Goal: Contribute content: Contribute content

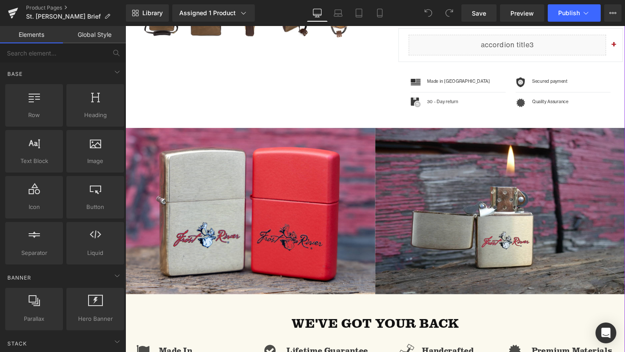
scroll to position [476, 0]
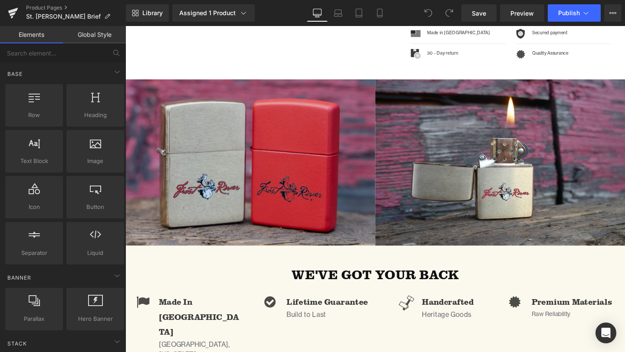
click at [270, 107] on img at bounding box center [256, 169] width 262 height 175
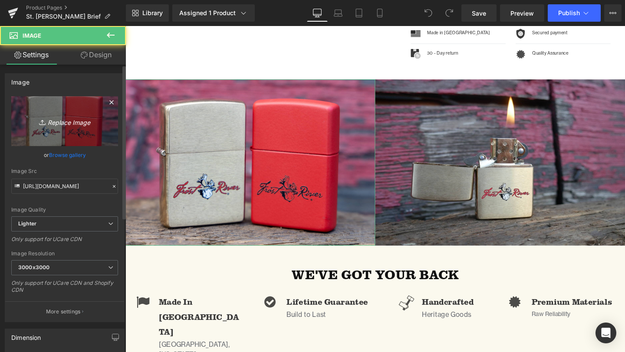
click at [56, 116] on icon "Replace Image" at bounding box center [64, 121] width 69 height 11
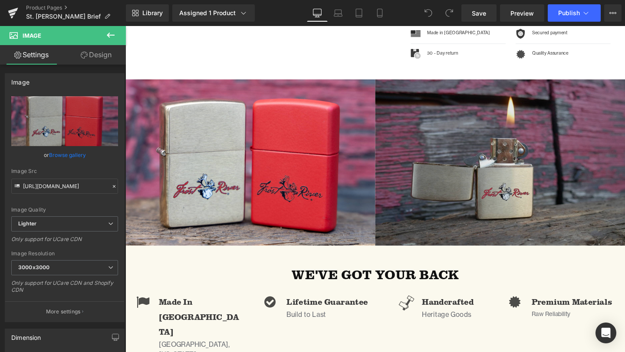
type input "C:\fakepath\Twill_Brief_Laptop_Sleeve-21.jpg"
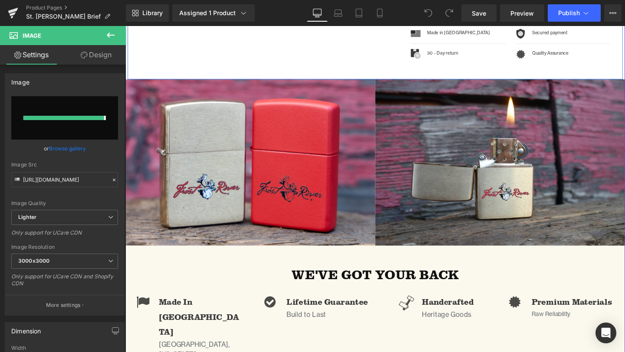
type input "[URL][DOMAIN_NAME]"
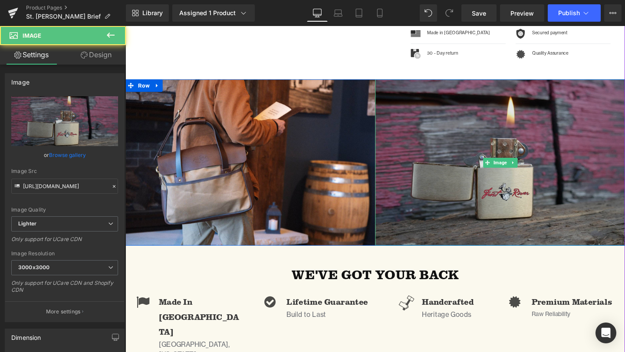
click at [474, 177] on img at bounding box center [519, 169] width 262 height 175
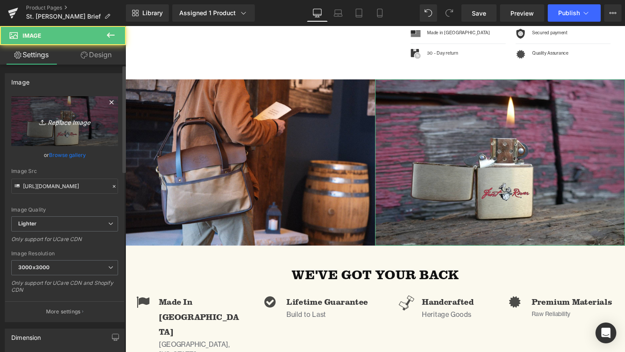
click at [64, 124] on icon "Replace Image" at bounding box center [64, 121] width 69 height 11
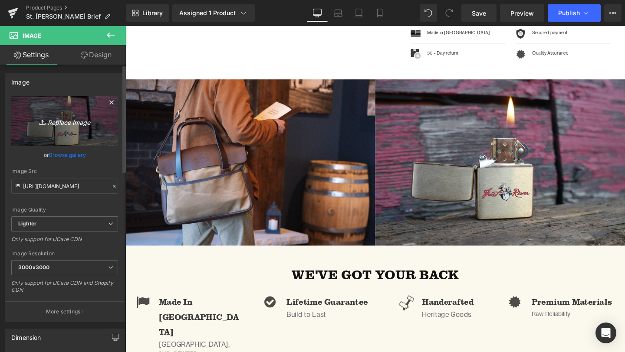
type input "C:\fakepath\Twill_Brief-06.jpg"
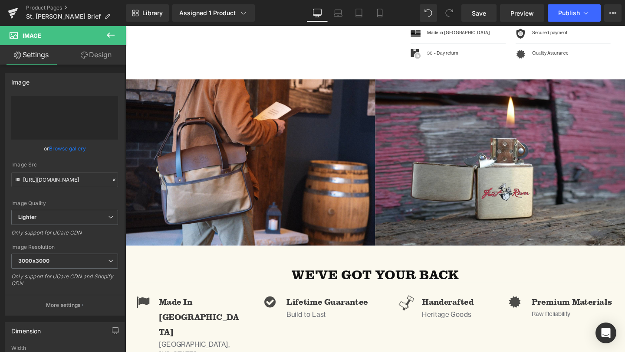
type input "[URL][DOMAIN_NAME]"
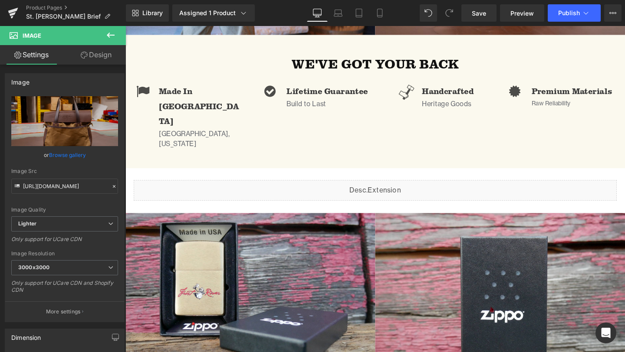
scroll to position [766, 0]
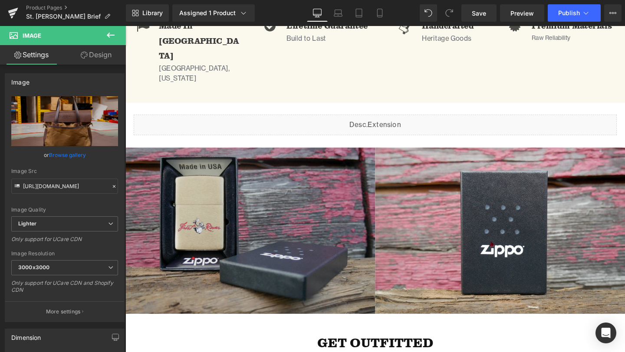
click at [242, 185] on img at bounding box center [256, 241] width 262 height 175
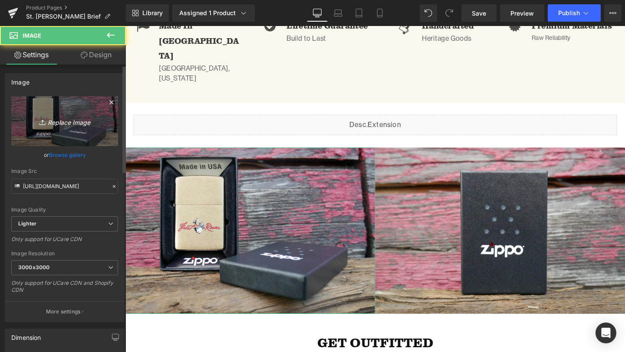
click at [62, 126] on icon "Replace Image" at bounding box center [64, 121] width 69 height 11
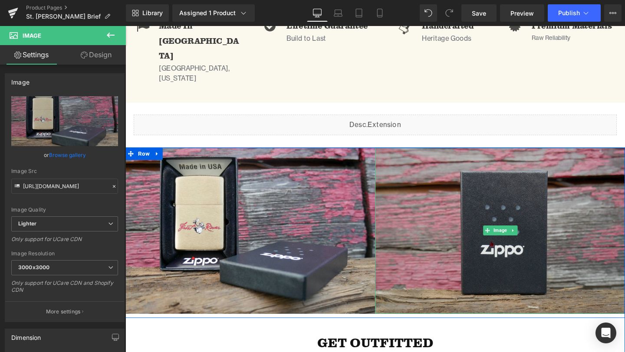
click at [524, 224] on img at bounding box center [519, 241] width 262 height 175
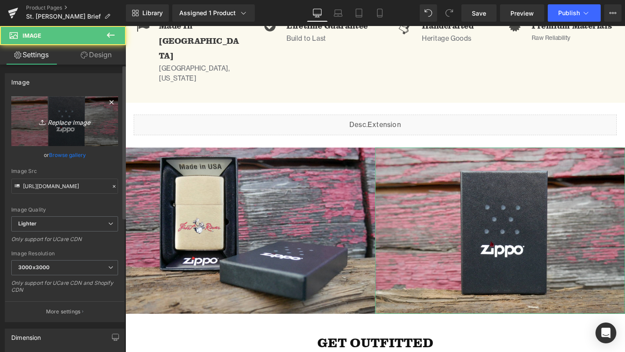
click at [69, 131] on link "Replace Image" at bounding box center [64, 121] width 107 height 50
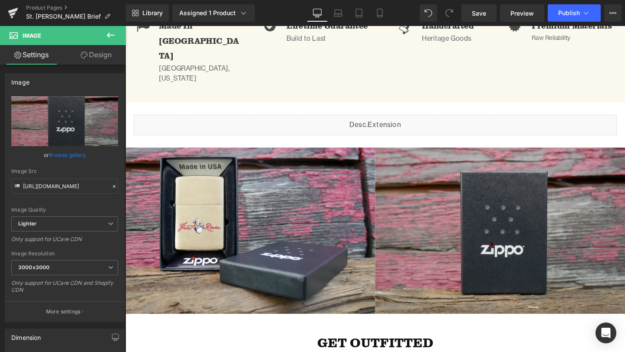
type input "C:\fakepath\Twill_Brief_Laptop_Sleeve-08.jpg"
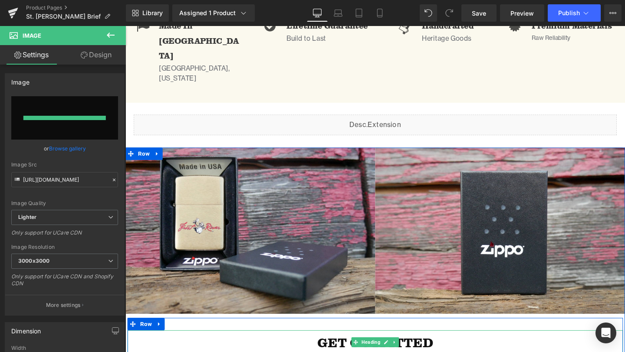
type input "[URL][DOMAIN_NAME]"
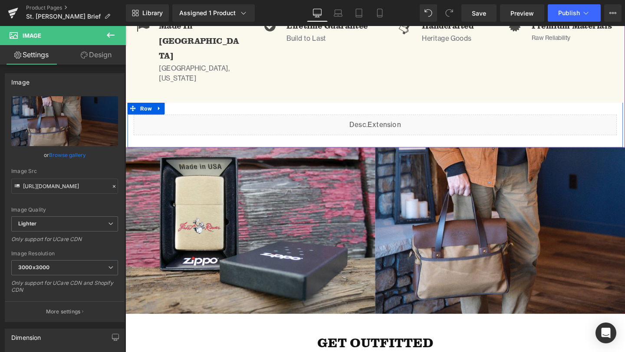
click at [293, 106] on div "Liquid Row" at bounding box center [388, 130] width 520 height 48
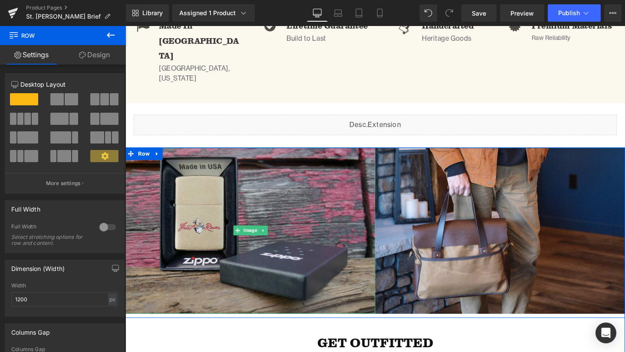
click at [294, 206] on img at bounding box center [256, 241] width 262 height 175
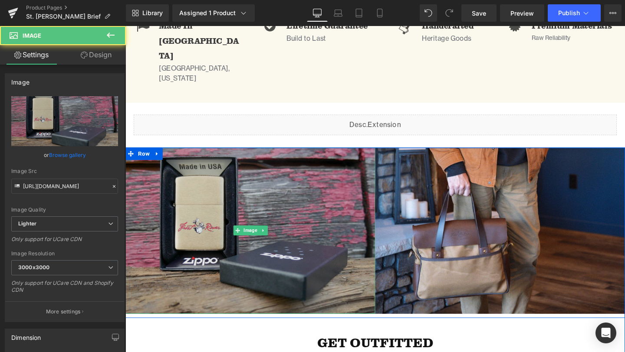
click at [265, 176] on img at bounding box center [256, 241] width 262 height 175
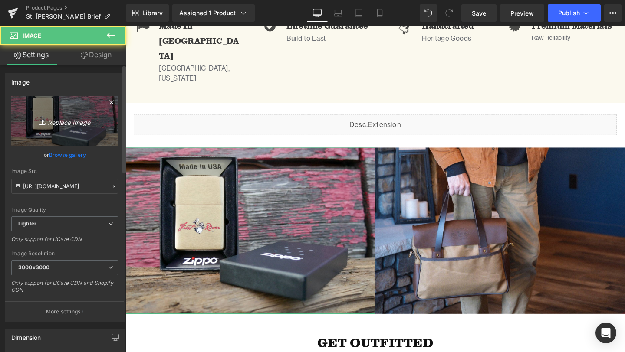
click at [48, 112] on link "Replace Image" at bounding box center [64, 121] width 107 height 50
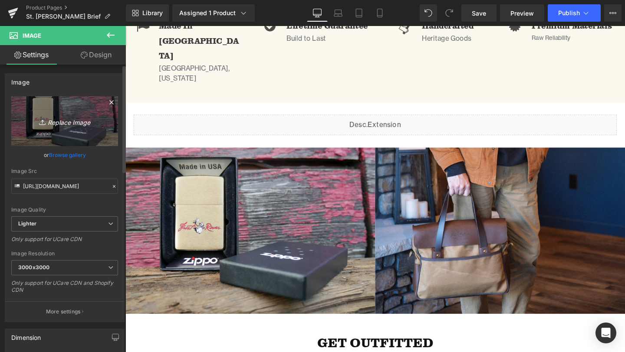
type input "C:\fakepath\Twill_Brief-15.jpg"
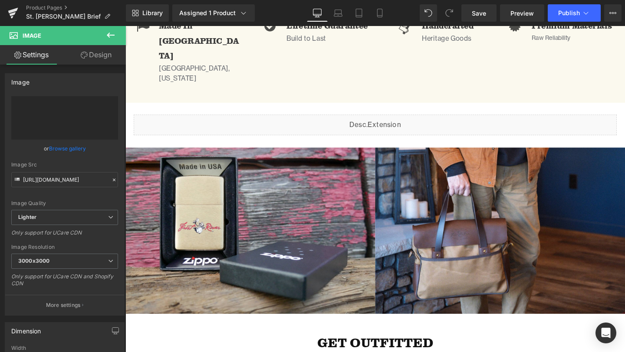
type input "[URL][DOMAIN_NAME]"
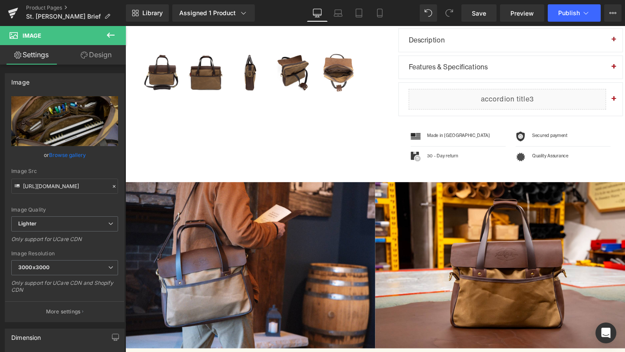
scroll to position [356, 0]
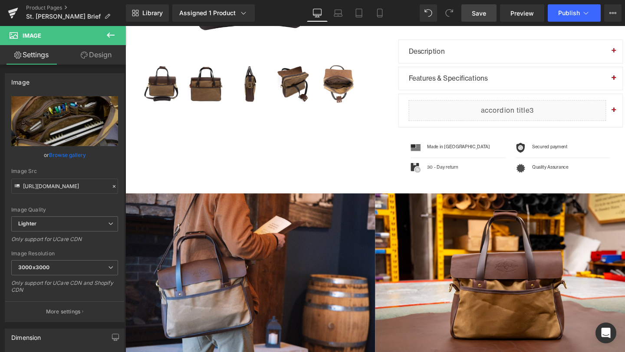
click at [481, 6] on link "Save" at bounding box center [478, 12] width 35 height 17
click at [478, 15] on span "Save" at bounding box center [478, 13] width 14 height 9
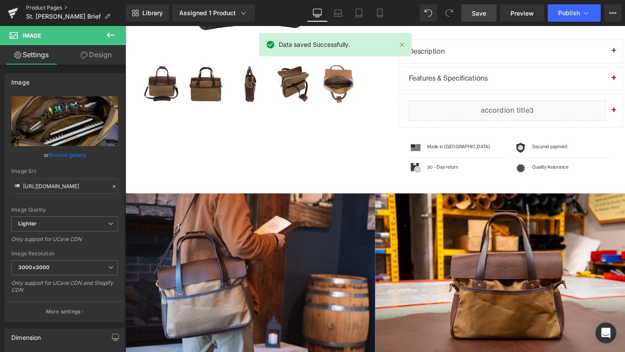
click at [43, 7] on link "Product Pages" at bounding box center [76, 7] width 100 height 7
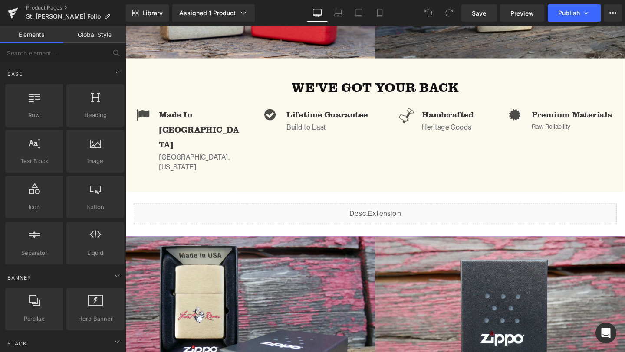
scroll to position [742, 0]
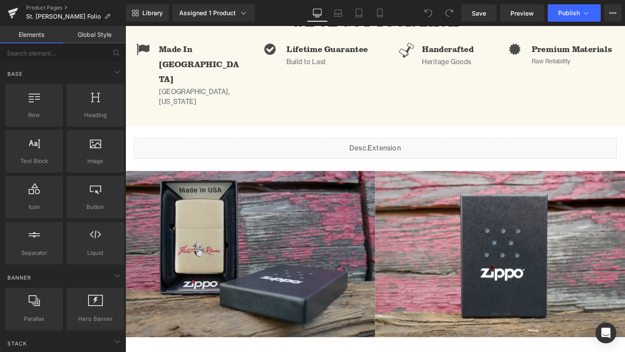
click at [274, 212] on img at bounding box center [256, 266] width 262 height 175
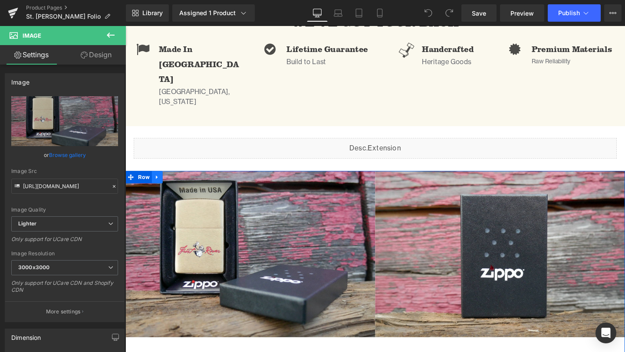
click at [157, 182] on icon at bounding box center [159, 185] width 6 height 7
click at [182, 182] on icon at bounding box center [181, 185] width 6 height 7
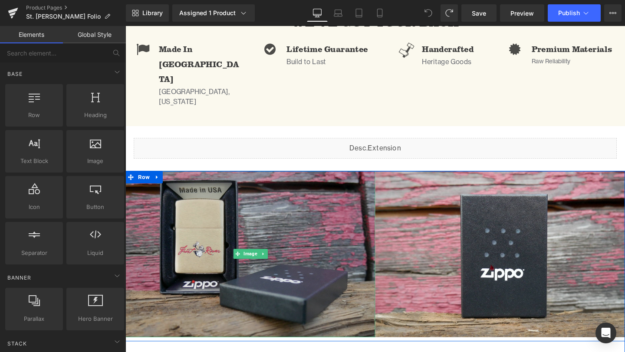
click at [329, 250] on img at bounding box center [256, 266] width 262 height 175
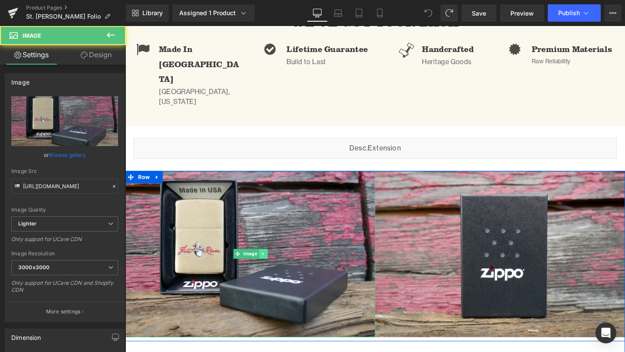
click at [270, 263] on icon at bounding box center [270, 265] width 5 height 5
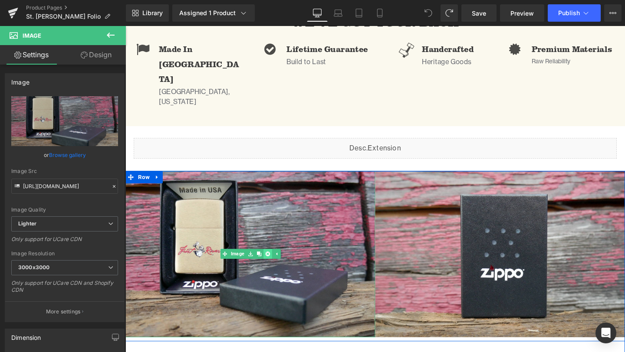
click at [274, 264] on icon at bounding box center [274, 266] width 5 height 5
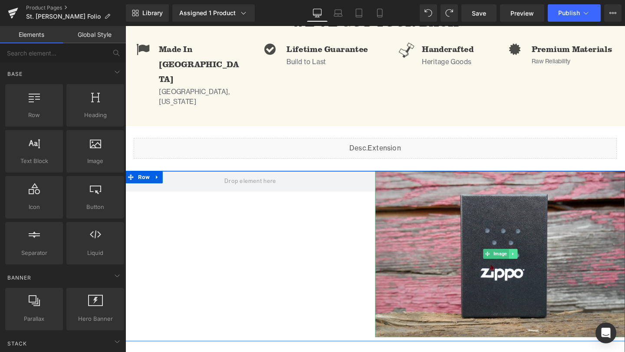
click at [533, 263] on icon at bounding box center [532, 265] width 5 height 5
click at [536, 264] on icon at bounding box center [536, 266] width 5 height 5
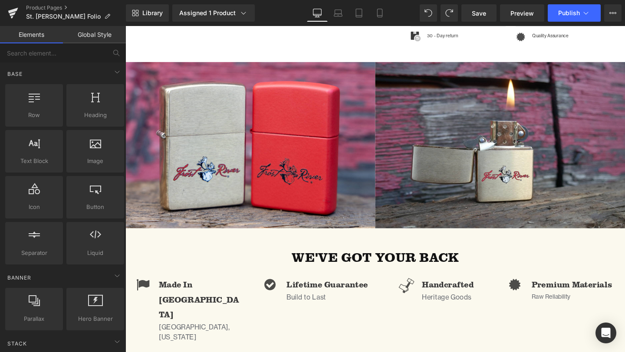
scroll to position [456, 0]
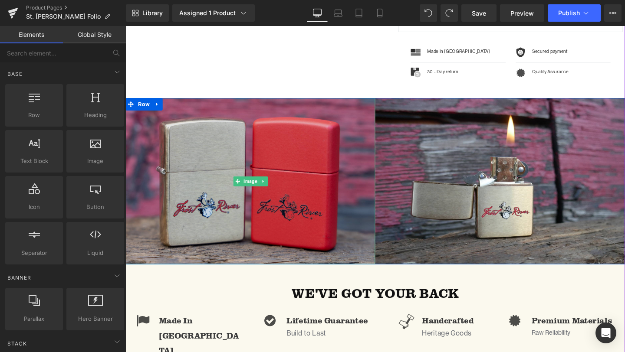
click at [224, 183] on img at bounding box center [256, 189] width 262 height 175
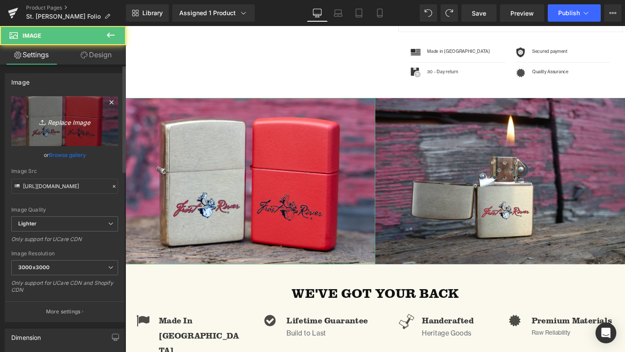
click at [73, 111] on link "Replace Image" at bounding box center [64, 121] width 107 height 50
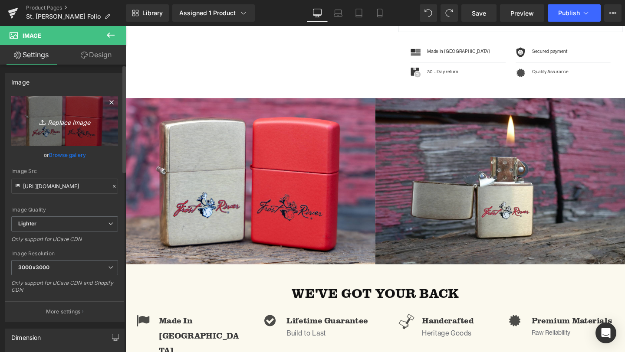
type input "C:\fakepath\Twill_Brief_Laptop_Sleeve-26.jpg"
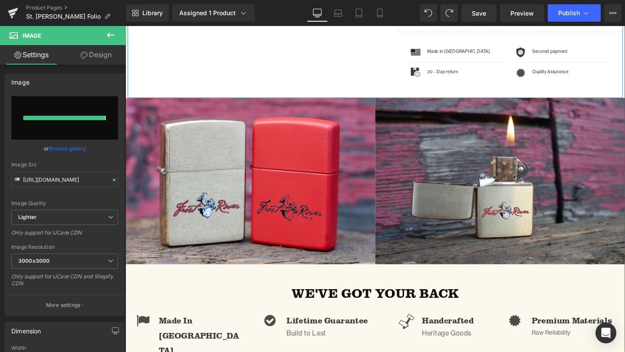
type input "https://ucarecdn.com/ff620fad-2145-41b6-a83d-59a8f3e08e38/-/format/auto/-/previ…"
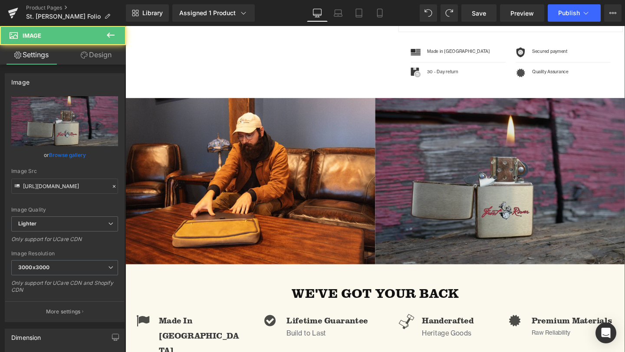
click at [554, 186] on img at bounding box center [519, 189] width 262 height 175
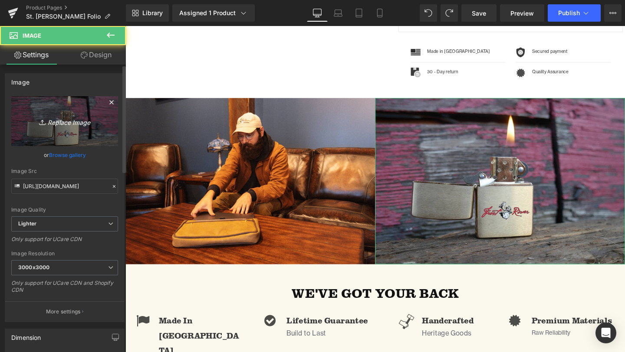
click at [68, 116] on icon "Replace Image" at bounding box center [64, 121] width 69 height 11
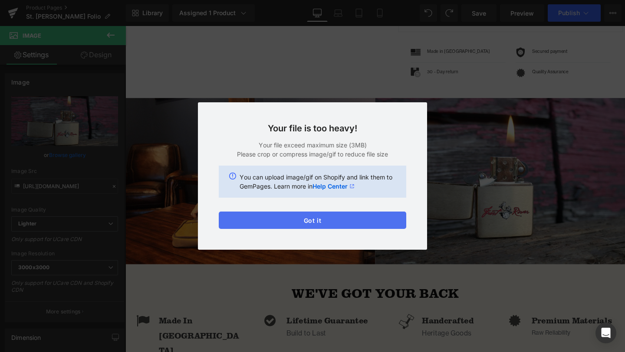
click at [347, 228] on button "Got it" at bounding box center [312, 220] width 187 height 17
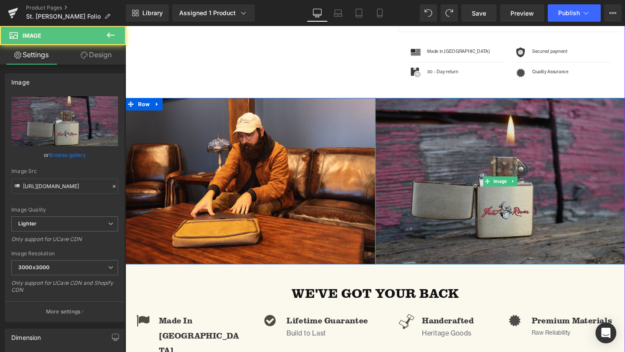
click at [516, 199] on img at bounding box center [519, 189] width 262 height 175
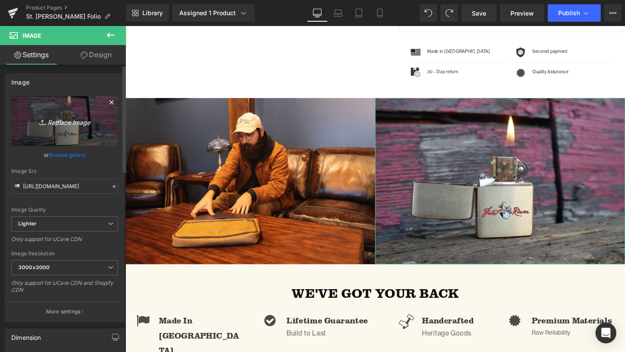
click at [81, 121] on icon "Replace Image" at bounding box center [64, 121] width 69 height 11
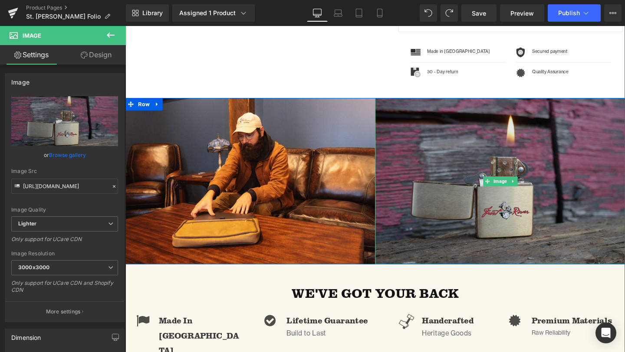
click at [512, 213] on img at bounding box center [519, 189] width 262 height 175
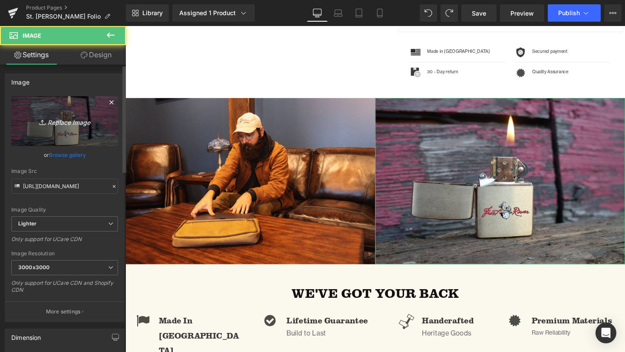
click at [45, 122] on icon "Replace Image" at bounding box center [64, 121] width 69 height 11
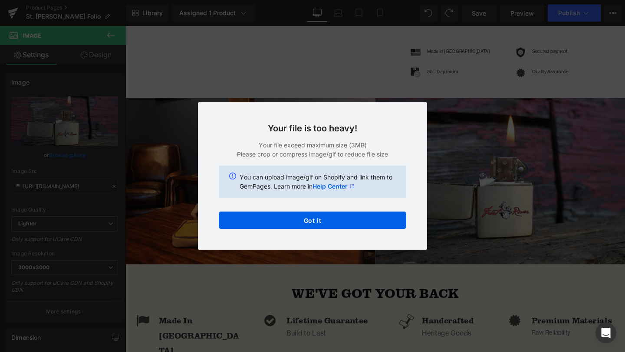
click at [336, 230] on div "Your file is too heavy! Your file exceed maximum size (3MB) Please crop or comp…" at bounding box center [312, 175] width 229 height 147
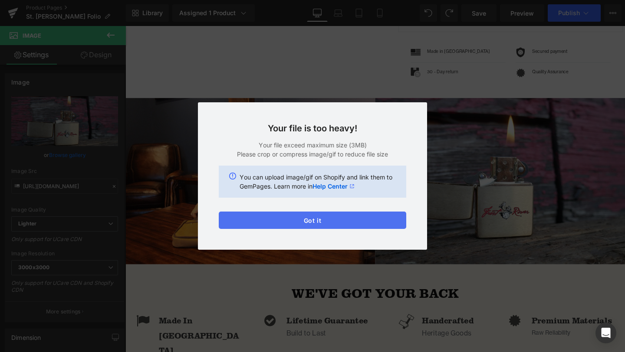
click at [339, 214] on button "Got it" at bounding box center [312, 220] width 187 height 17
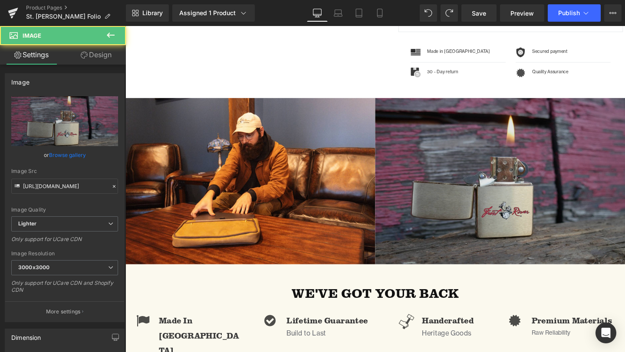
click at [533, 190] on div "Image" at bounding box center [519, 189] width 262 height 175
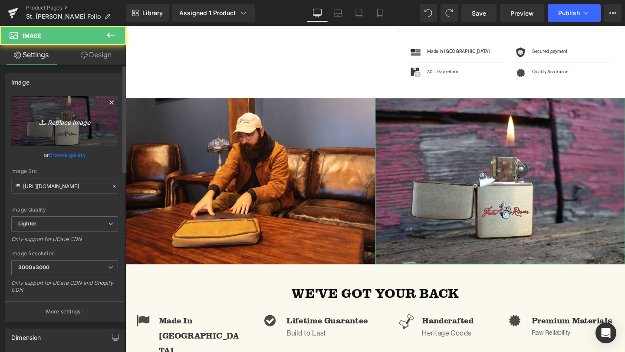
click at [80, 120] on icon "Replace Image" at bounding box center [64, 121] width 69 height 11
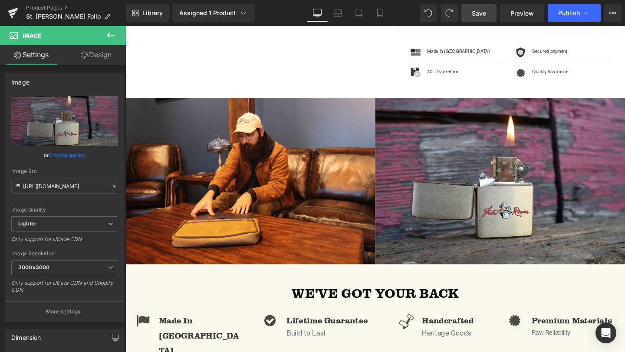
drag, startPoint x: 474, startPoint y: 11, endPoint x: 182, endPoint y: 43, distance: 293.2
click at [474, 11] on span "Save" at bounding box center [478, 13] width 14 height 9
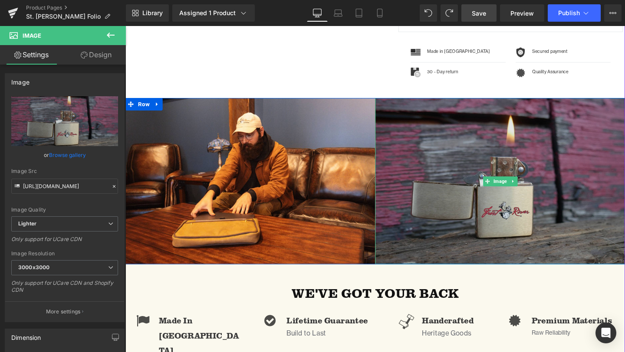
click at [482, 186] on img at bounding box center [519, 189] width 262 height 175
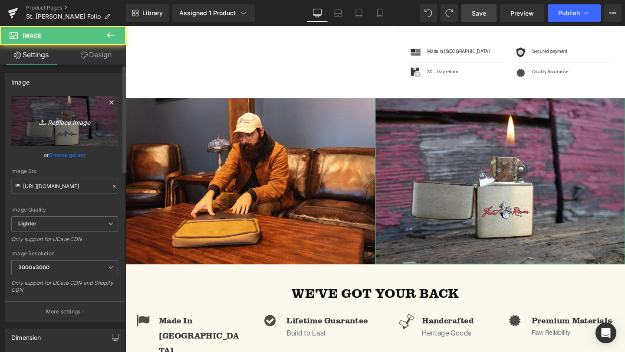
click at [71, 113] on link "Replace Image" at bounding box center [64, 121] width 107 height 50
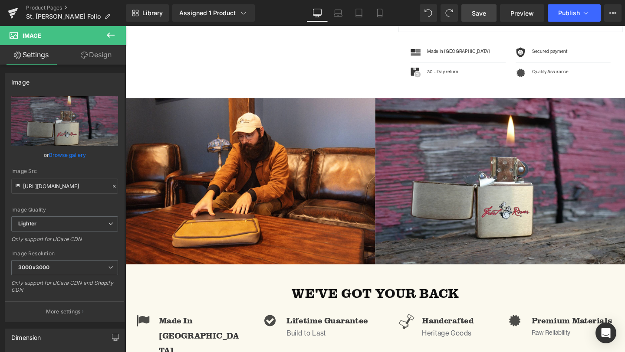
click at [477, 17] on span "Save" at bounding box center [478, 13] width 14 height 9
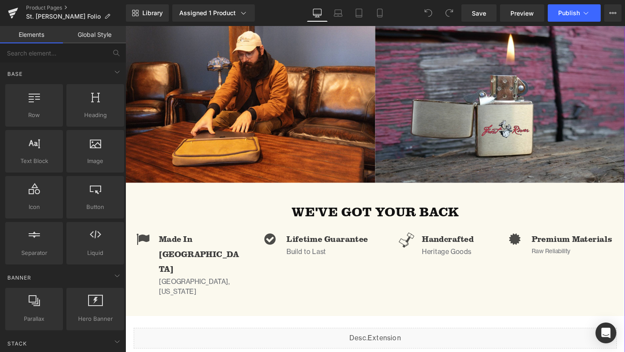
scroll to position [559, 0]
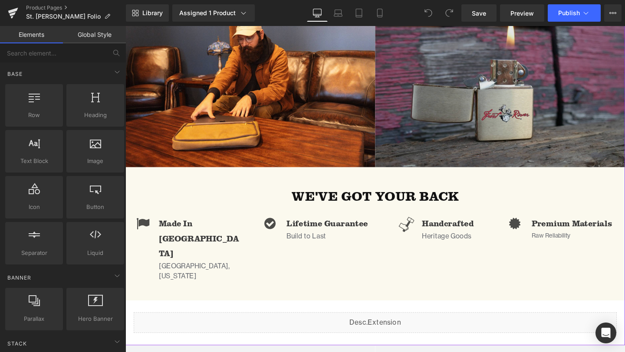
click at [494, 98] on img at bounding box center [519, 87] width 262 height 175
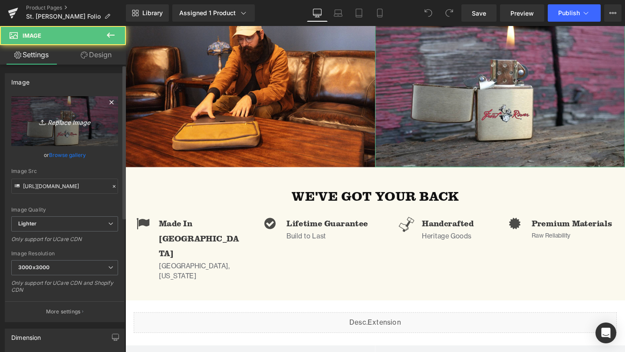
click at [61, 123] on icon "Replace Image" at bounding box center [64, 121] width 69 height 11
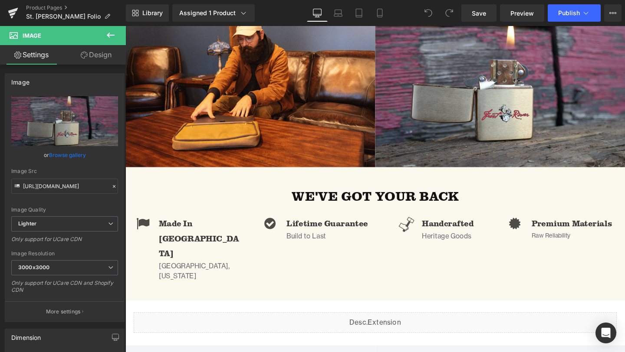
type input "C:\fakepath\Twill_Brief_Laptop_Sleeve-27.png"
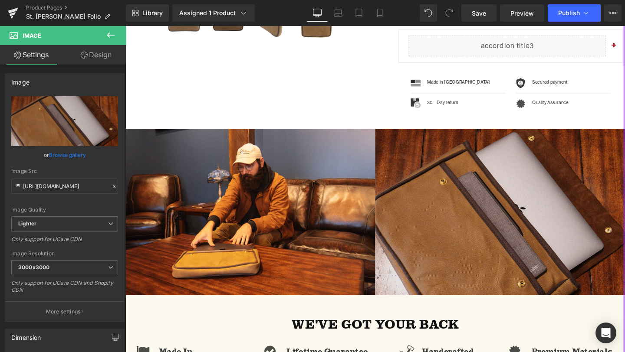
scroll to position [422, 0]
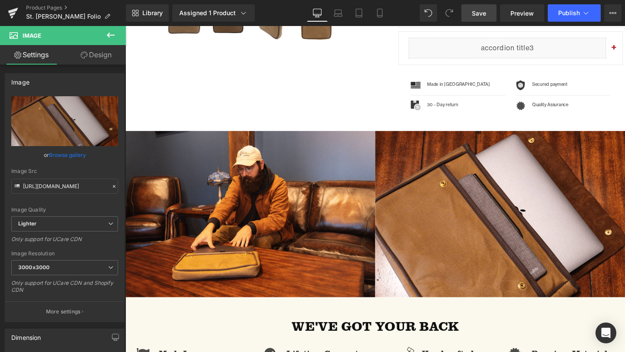
click at [478, 11] on span "Save" at bounding box center [478, 13] width 14 height 9
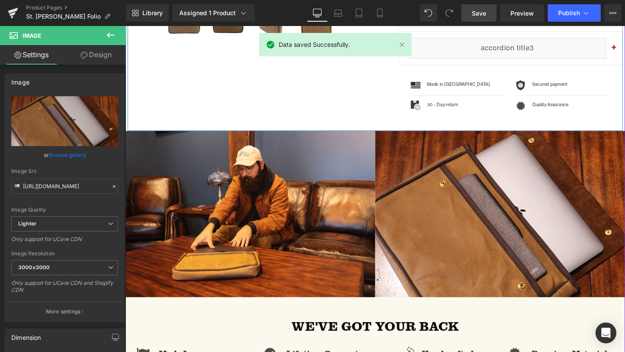
scroll to position [0, 0]
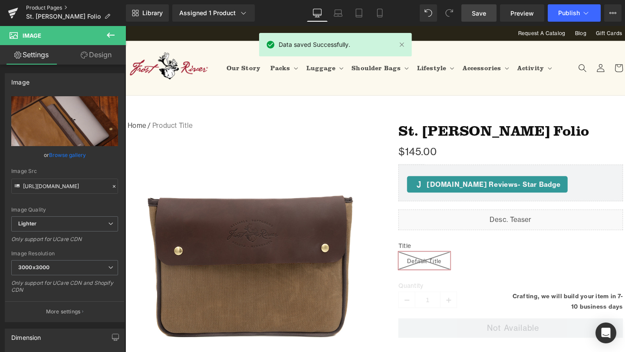
click at [51, 6] on link "Product Pages" at bounding box center [76, 7] width 100 height 7
